Goal: Information Seeking & Learning: Learn about a topic

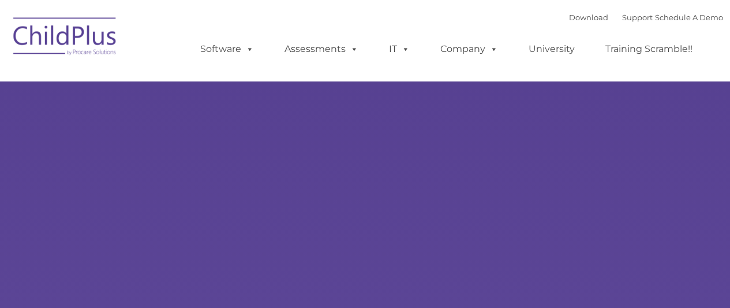
select select "MEDIUM"
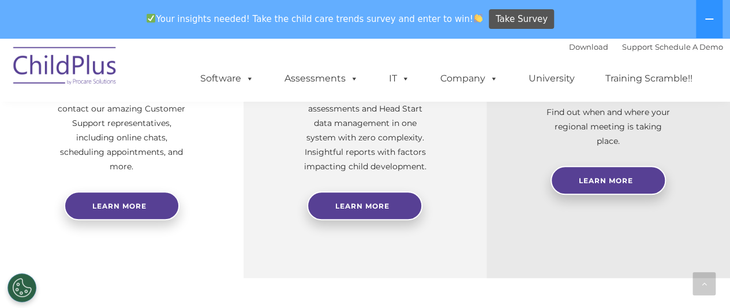
scroll to position [552, 0]
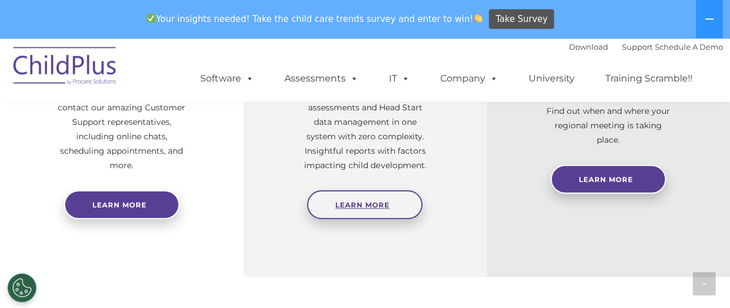
click at [356, 213] on link "Learn More" at bounding box center [364, 204] width 115 height 29
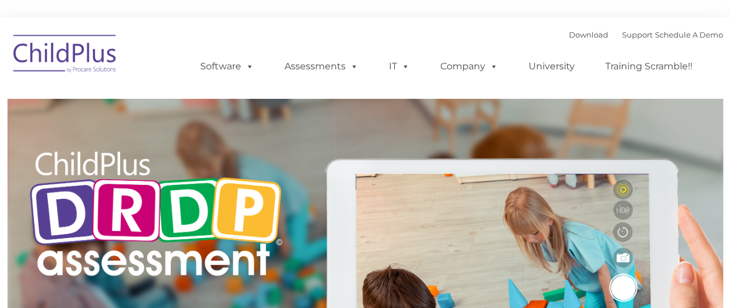
type input ""
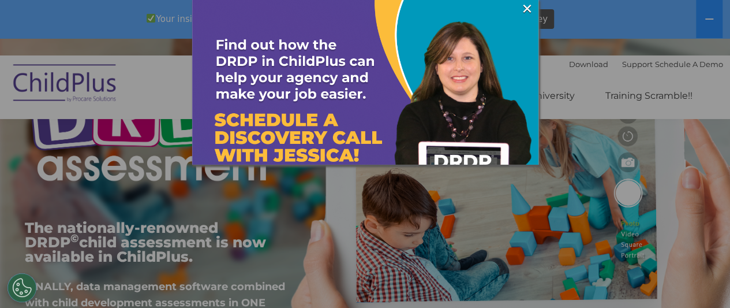
scroll to position [137, 0]
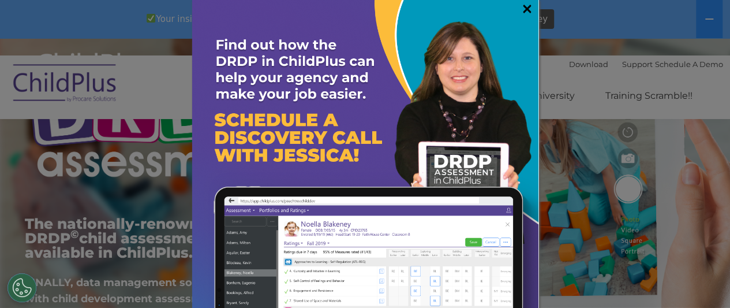
click at [521, 8] on link "×" at bounding box center [527, 9] width 13 height 12
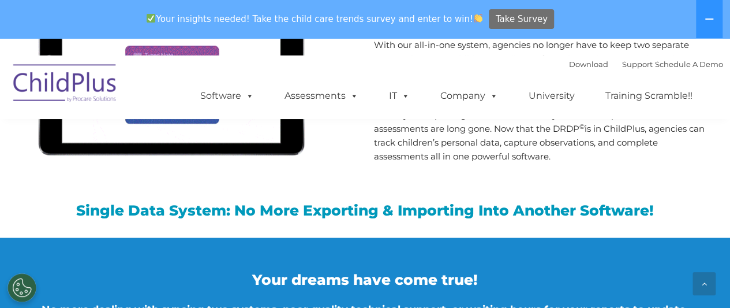
scroll to position [810, 0]
